Goal: Task Accomplishment & Management: Manage account settings

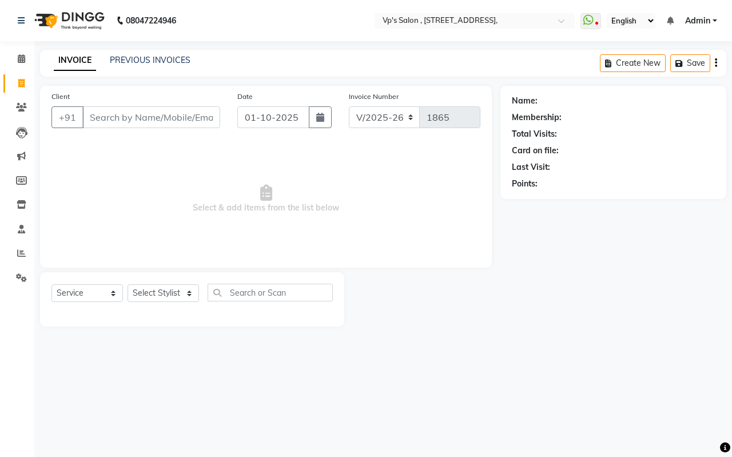
select select "4917"
select select "service"
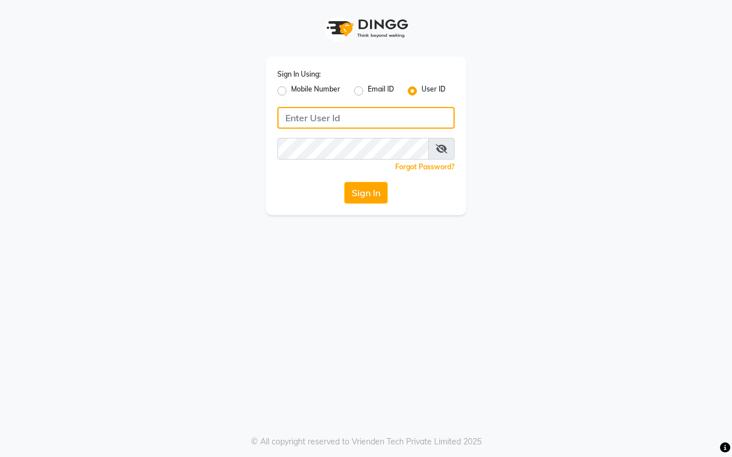
type input "7420902029"
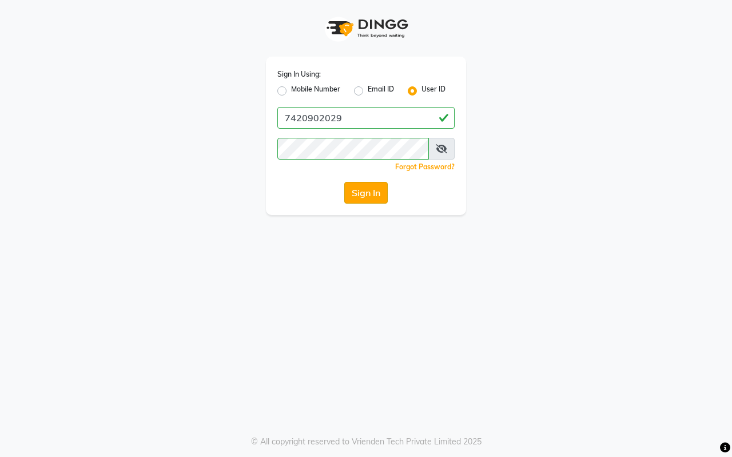
click at [363, 189] on button "Sign In" at bounding box center [365, 193] width 43 height 22
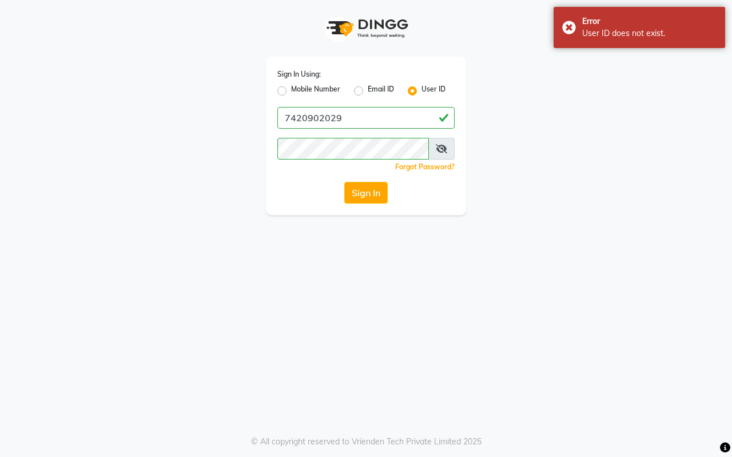
drag, startPoint x: 276, startPoint y: 88, endPoint x: 271, endPoint y: 96, distance: 9.7
click at [271, 96] on div "Sign In Using: Mobile Number Email ID User ID 7420902029 Remember me Forgot Pas…" at bounding box center [366, 136] width 200 height 158
click at [291, 91] on label "Mobile Number" at bounding box center [315, 91] width 49 height 14
click at [291, 91] on input "Mobile Number" at bounding box center [294, 87] width 7 height 7
radio input "true"
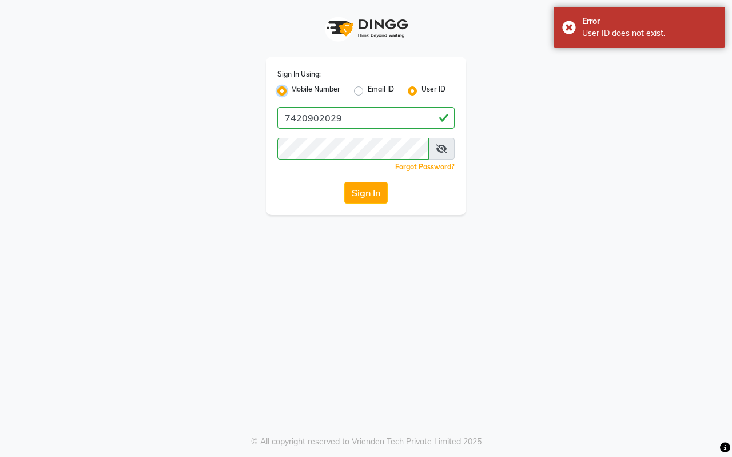
radio input "false"
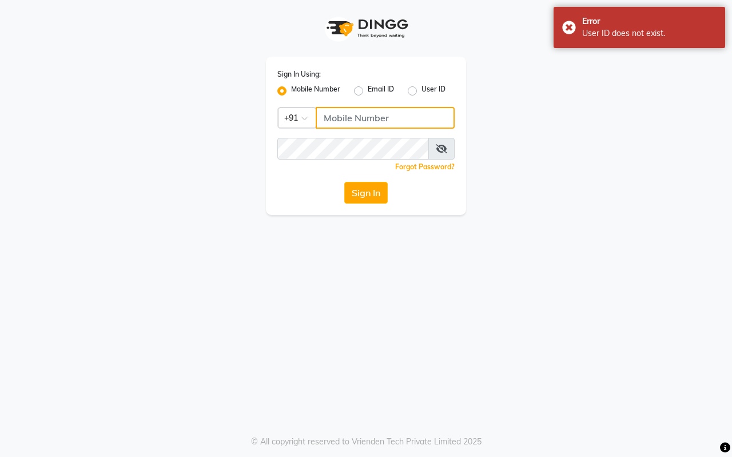
drag, startPoint x: 354, startPoint y: 110, endPoint x: 353, endPoint y: 116, distance: 5.7
click at [354, 112] on input "Username" at bounding box center [385, 118] width 139 height 22
type input "7420902029"
drag, startPoint x: 362, startPoint y: 188, endPoint x: 391, endPoint y: 207, distance: 34.8
click at [362, 188] on button "Sign In" at bounding box center [365, 193] width 43 height 22
